Goal: Answer question/provide support

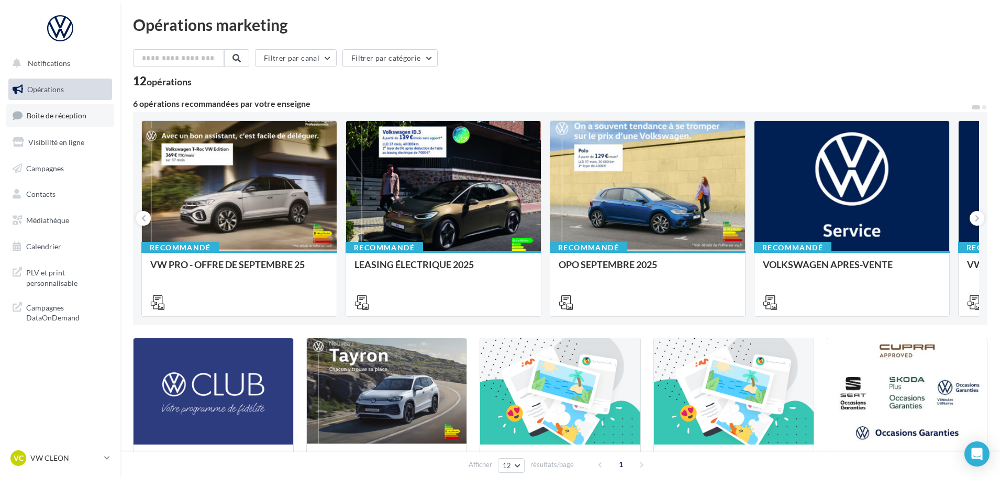
click at [75, 119] on span "Boîte de réception" at bounding box center [57, 115] width 60 height 9
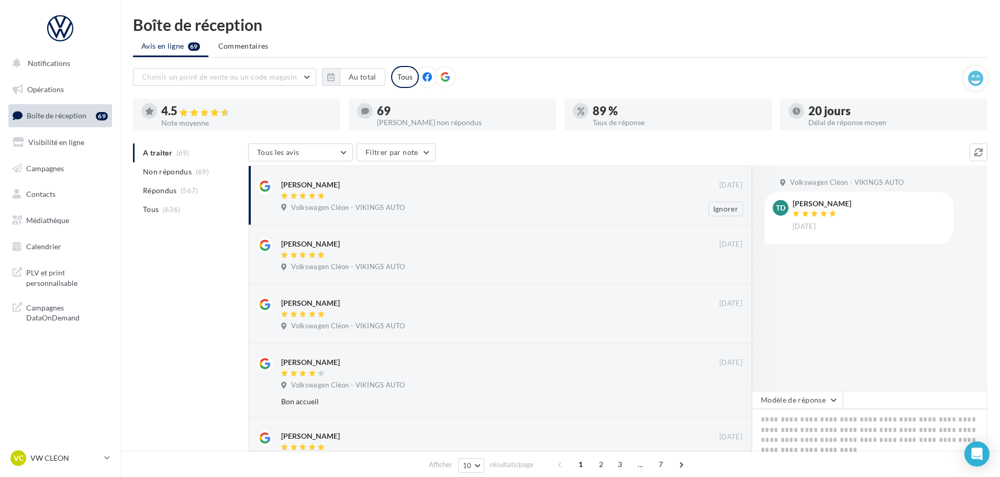
click at [528, 198] on div at bounding box center [500, 196] width 438 height 9
click at [409, 201] on div "[PERSON_NAME] [DATE] Volkswagen [PERSON_NAME] - VIKINGS AUTO Ignorer" at bounding box center [511, 198] width 461 height 38
click at [824, 398] on button "Modèle de réponse" at bounding box center [797, 400] width 91 height 18
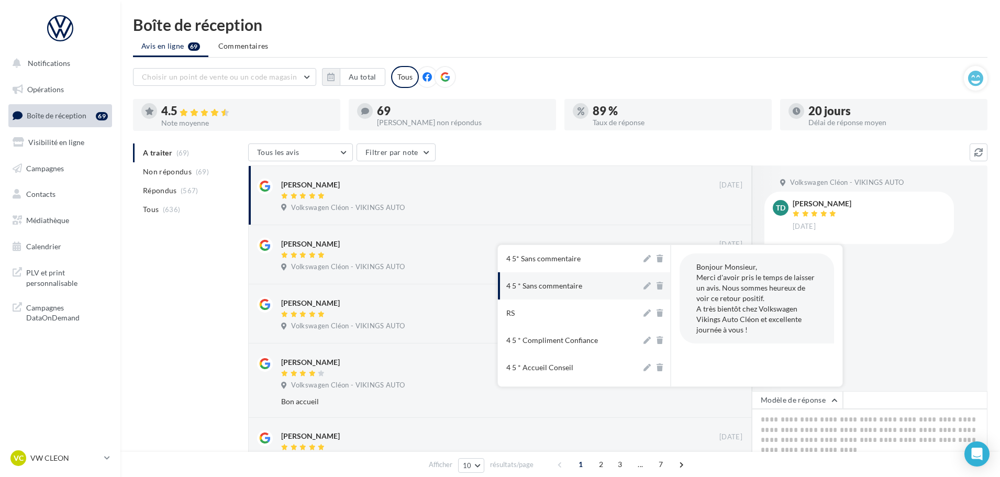
click at [565, 283] on div "4 5 * Sans commentaire" at bounding box center [544, 286] width 76 height 10
type textarea "**********"
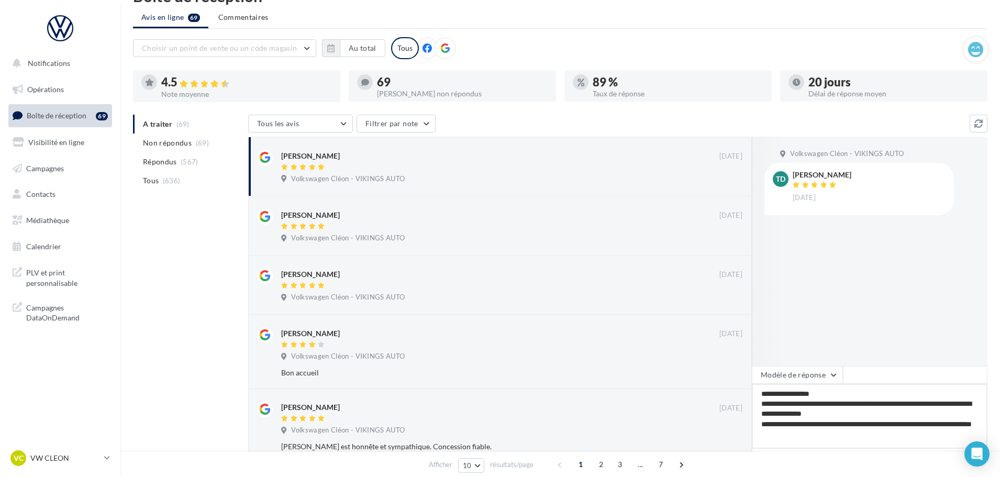
scroll to position [52, 0]
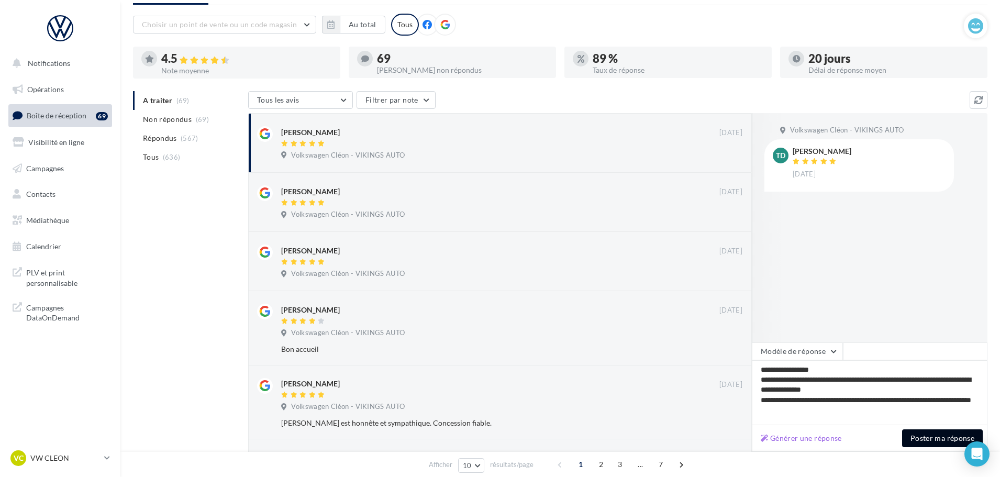
click at [940, 436] on button "Poster ma réponse" at bounding box center [942, 438] width 81 height 18
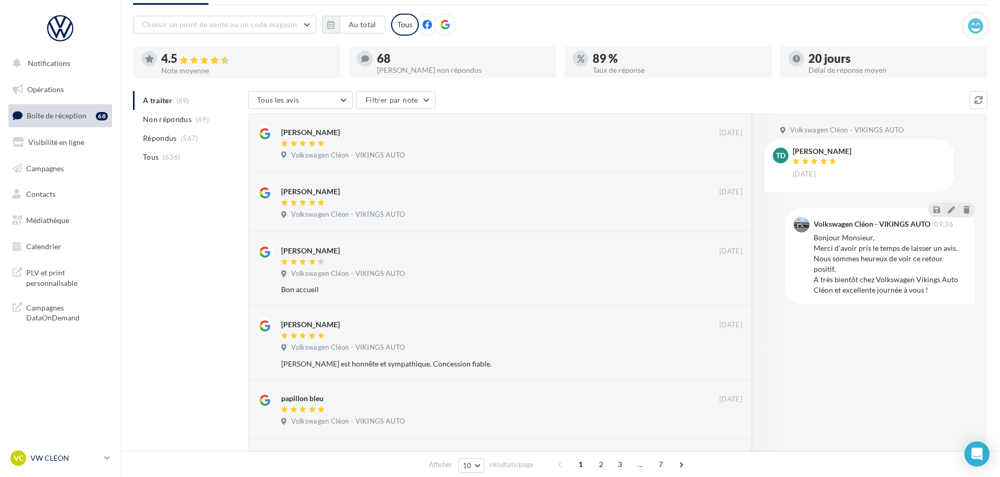
click at [66, 456] on p "VW CLEON" at bounding box center [65, 458] width 70 height 10
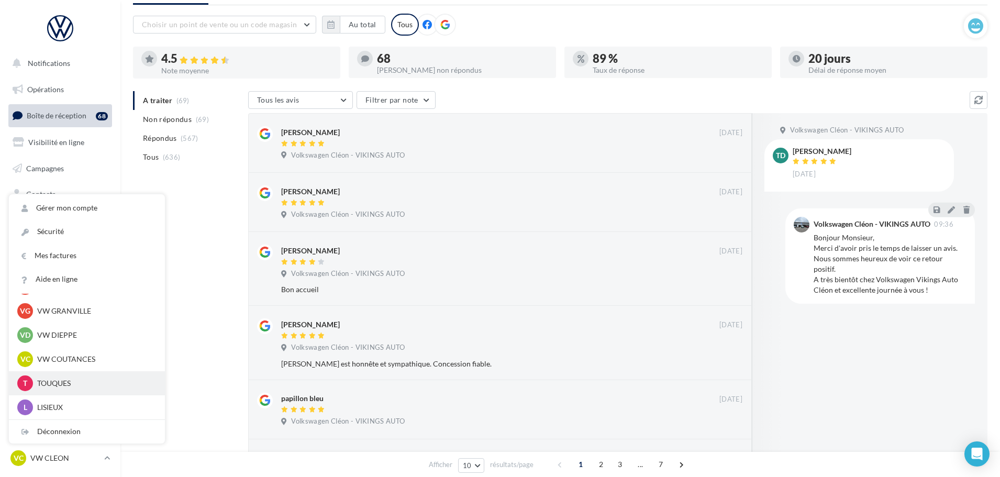
scroll to position [314, 0]
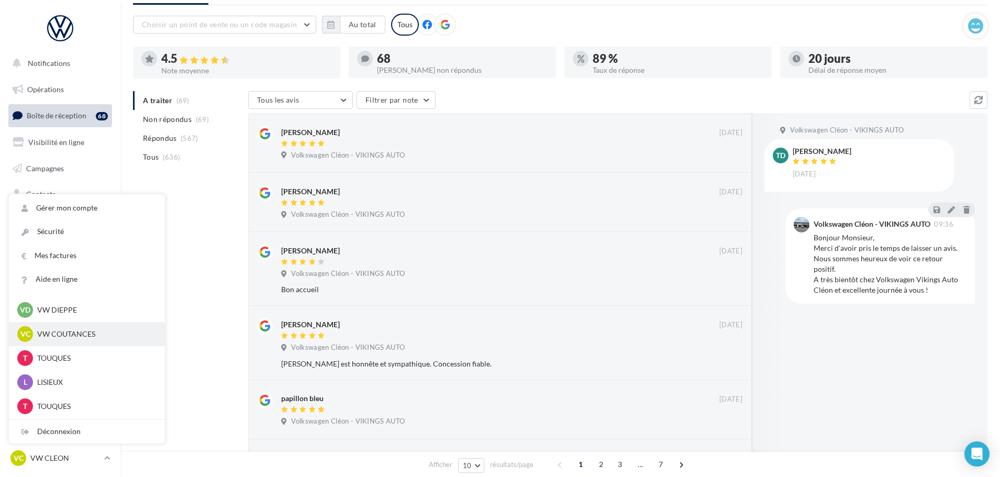
click at [75, 333] on p "VW COUTANCES" at bounding box center [94, 334] width 115 height 10
